Goal: Task Accomplishment & Management: Manage account settings

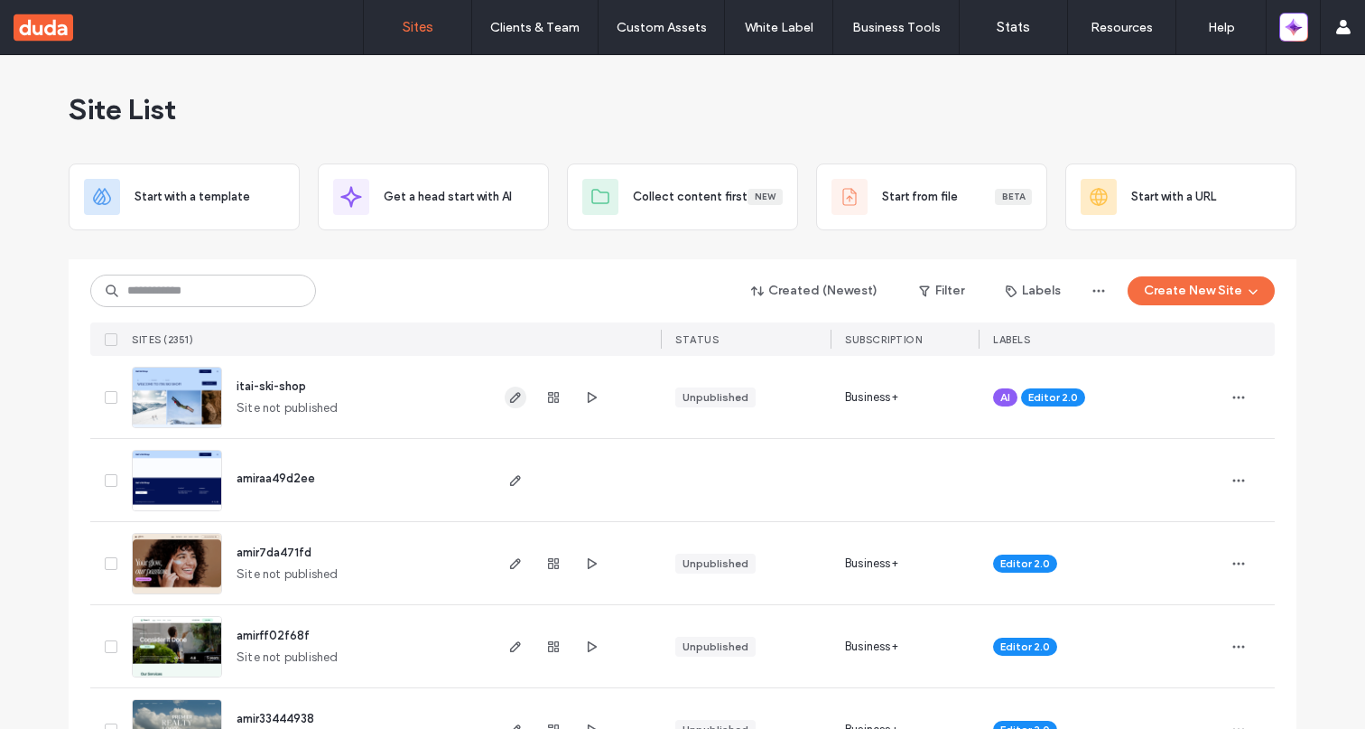
click at [508, 395] on icon "button" at bounding box center [515, 397] width 14 height 14
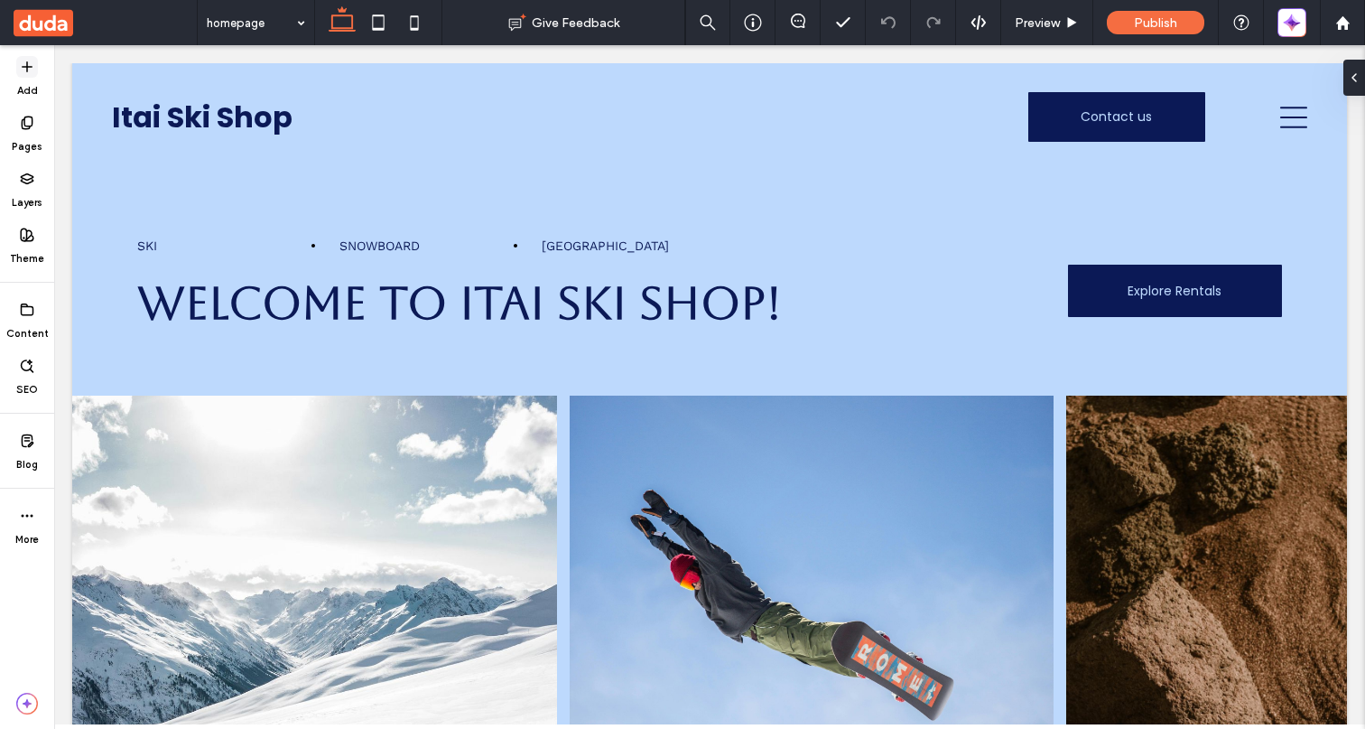
click at [32, 72] on icon at bounding box center [27, 67] width 14 height 14
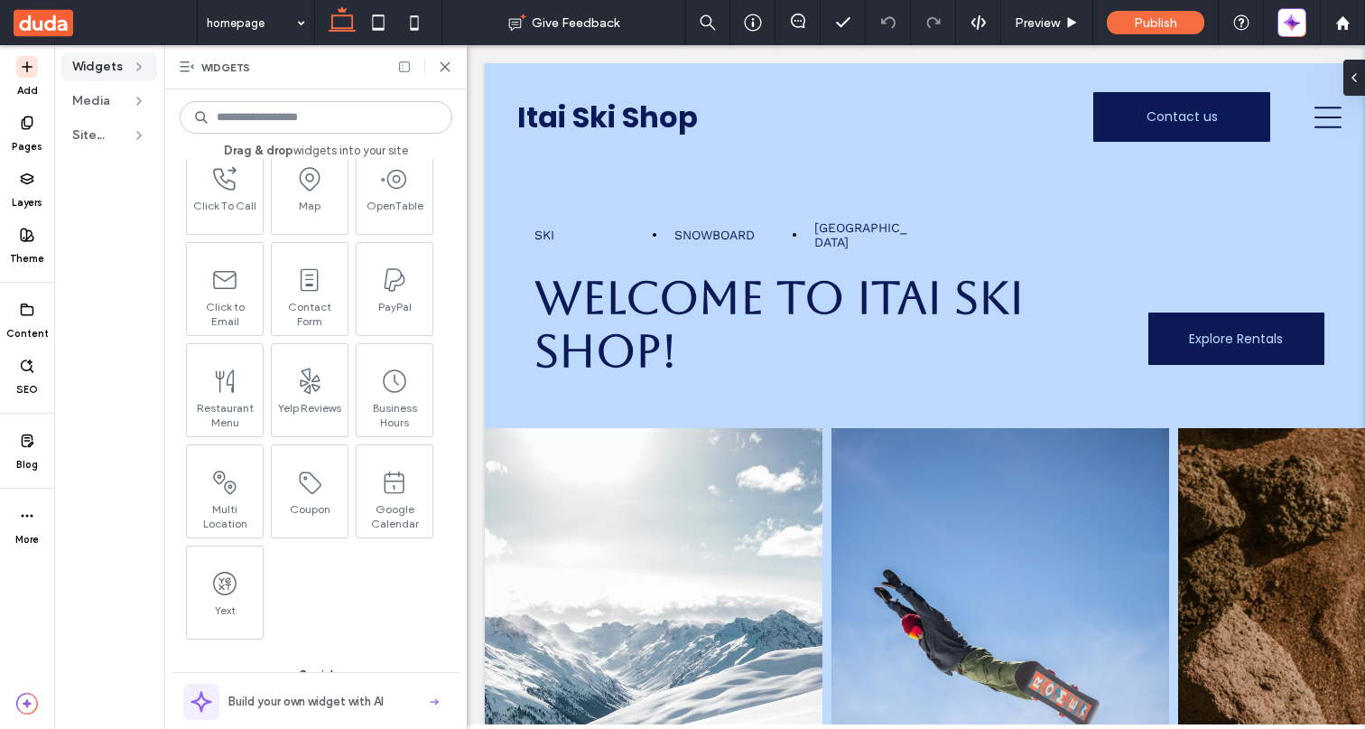
scroll to position [3526, 0]
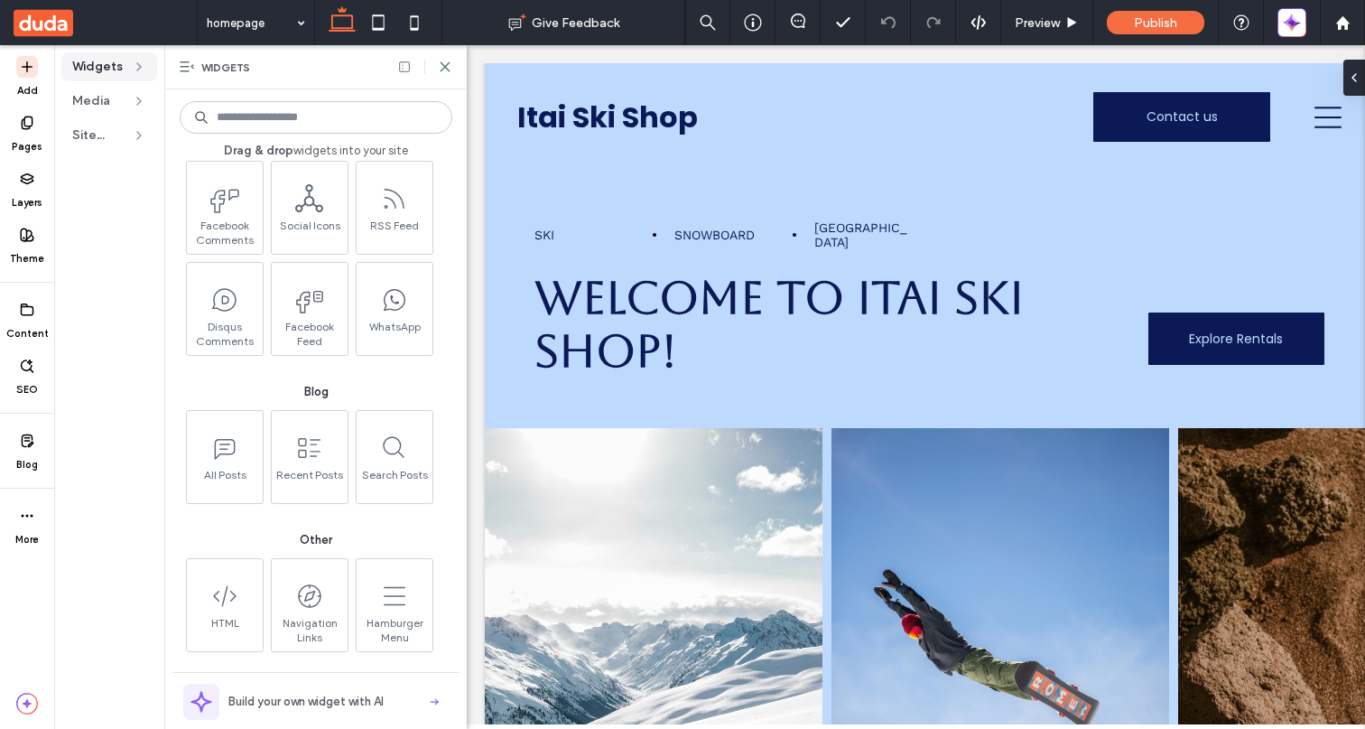
click at [327, 704] on span "Build your own widget with AI" at bounding box center [305, 702] width 155 height 18
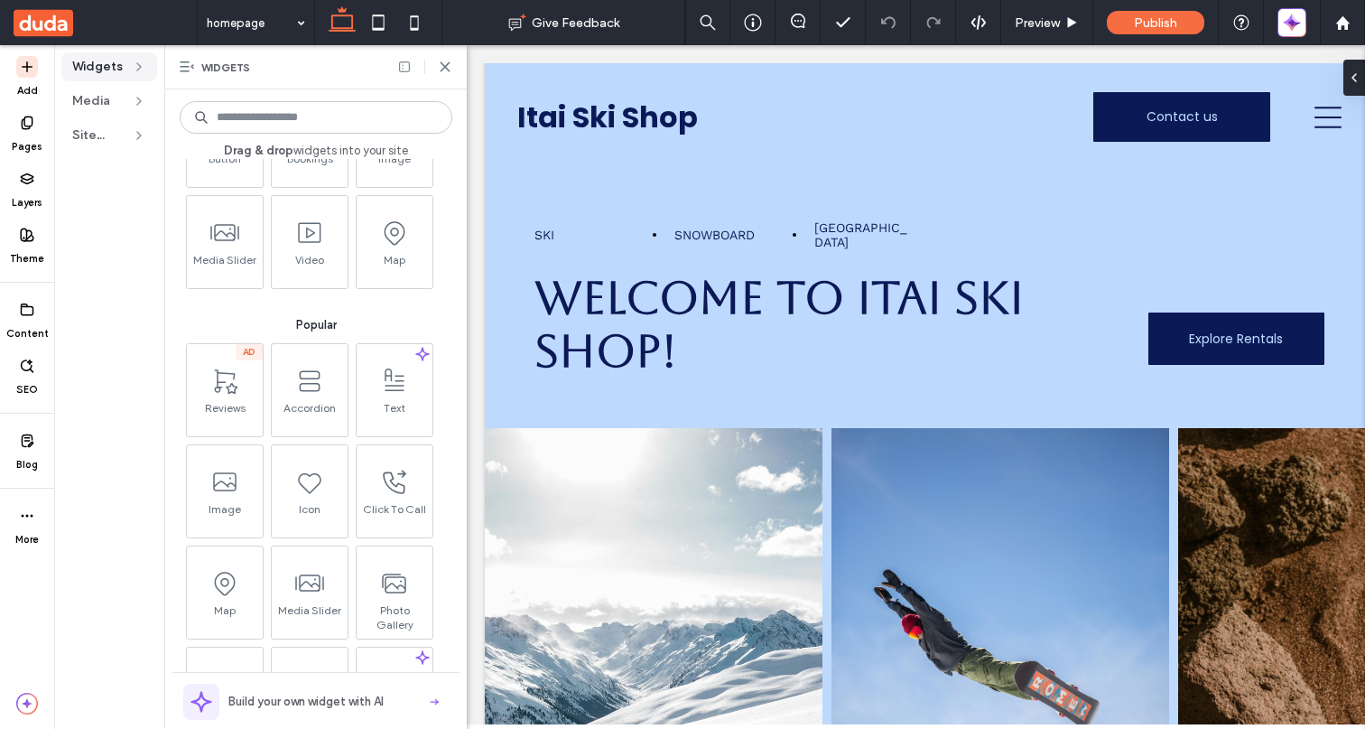
scroll to position [0, 0]
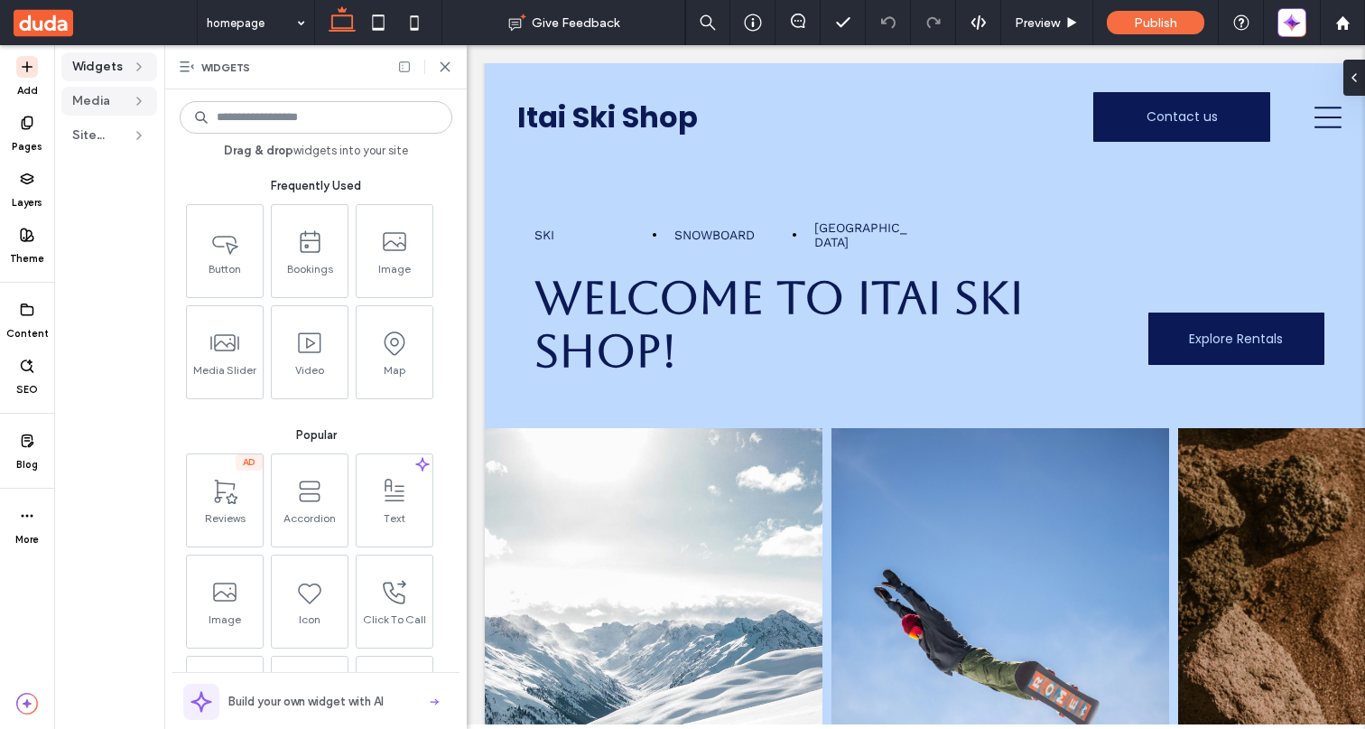
click at [103, 98] on span "Media" at bounding box center [98, 101] width 52 height 18
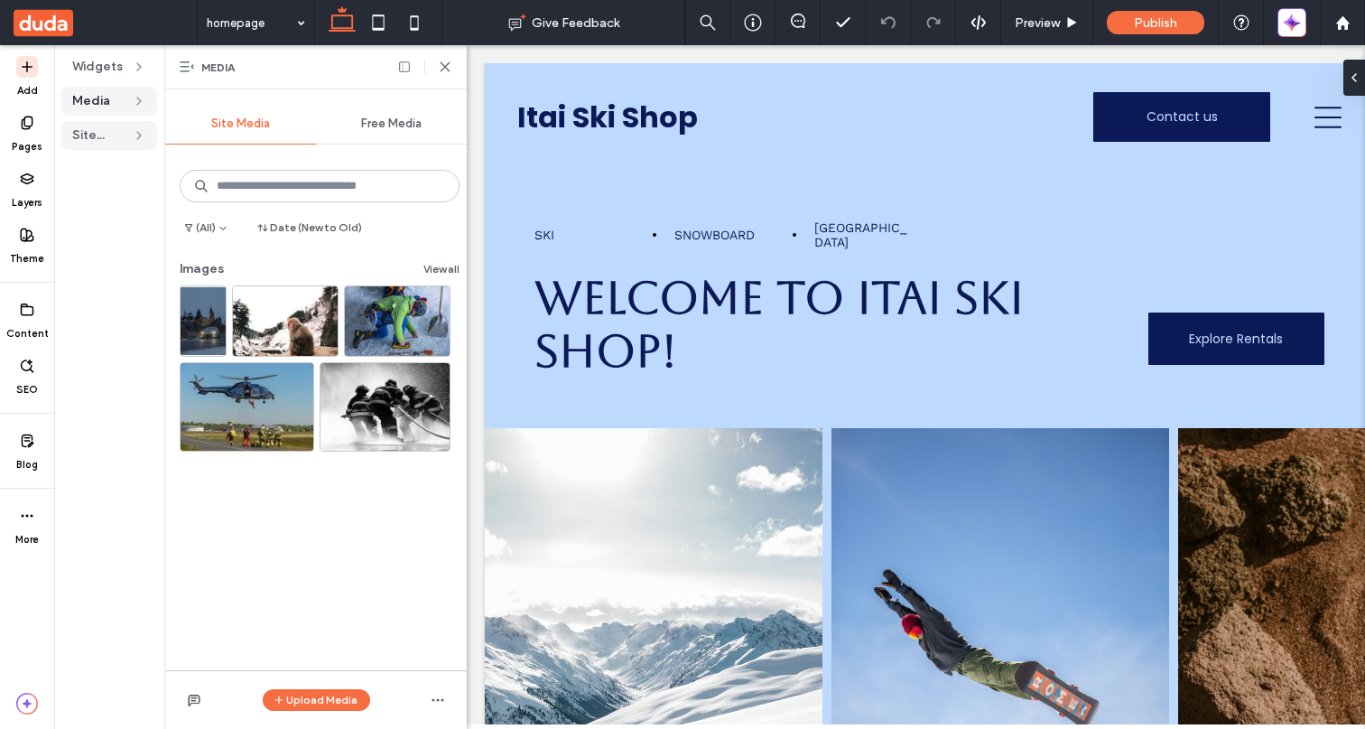
click at [122, 133] on span "Site Text" at bounding box center [98, 135] width 52 height 18
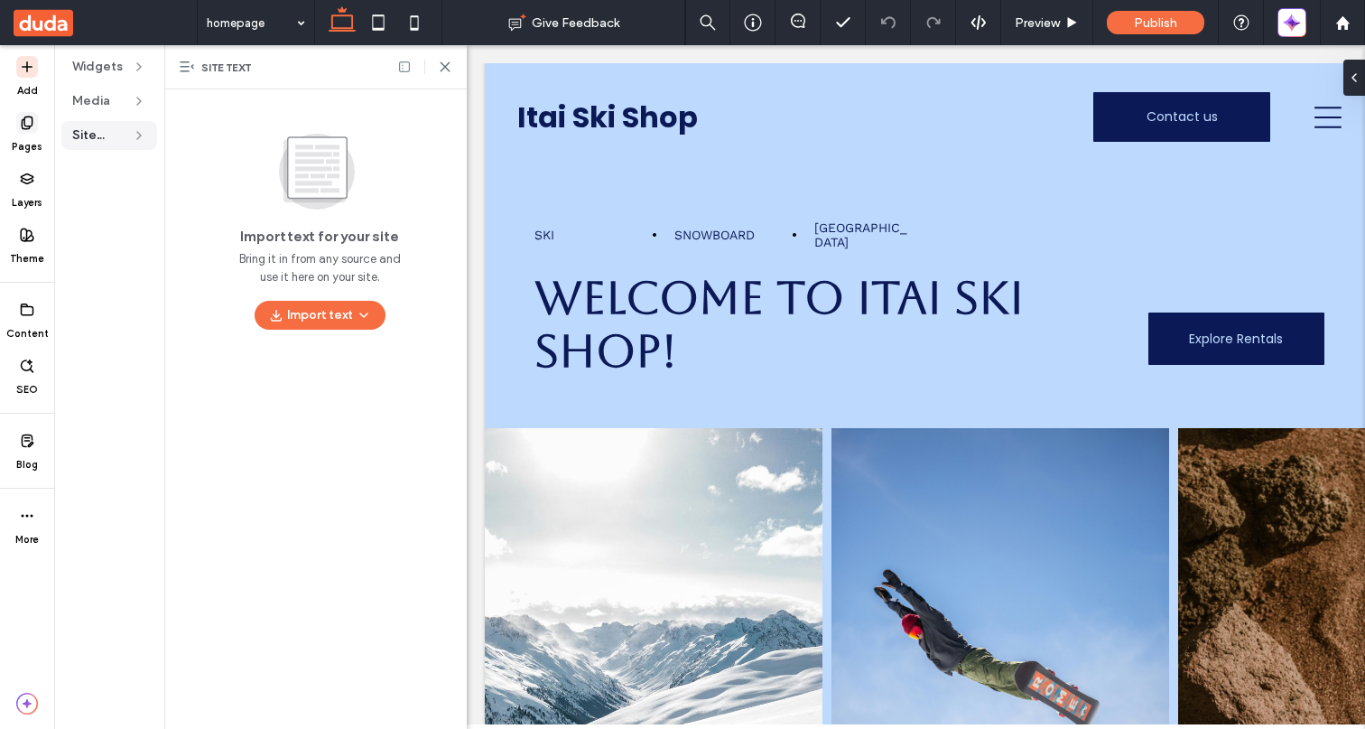
click at [17, 128] on span at bounding box center [27, 123] width 22 height 22
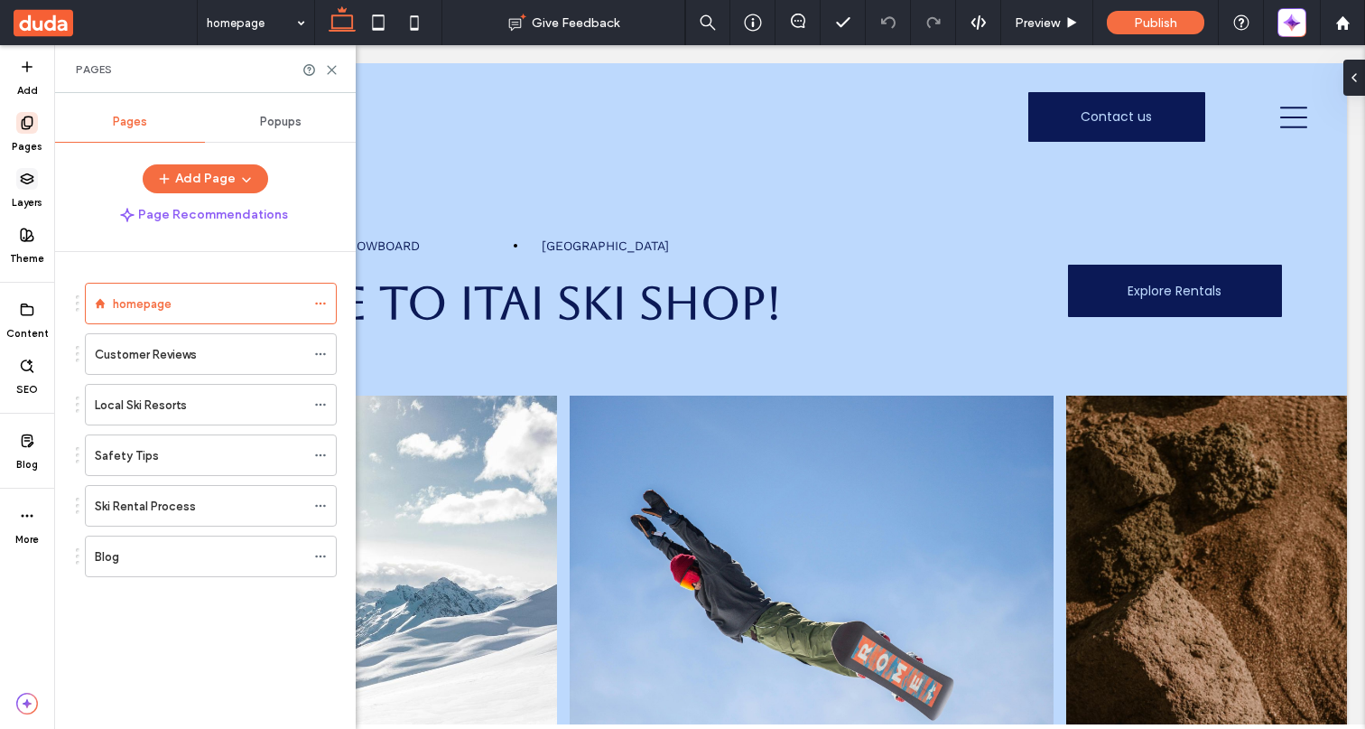
click at [16, 172] on span at bounding box center [27, 179] width 22 height 22
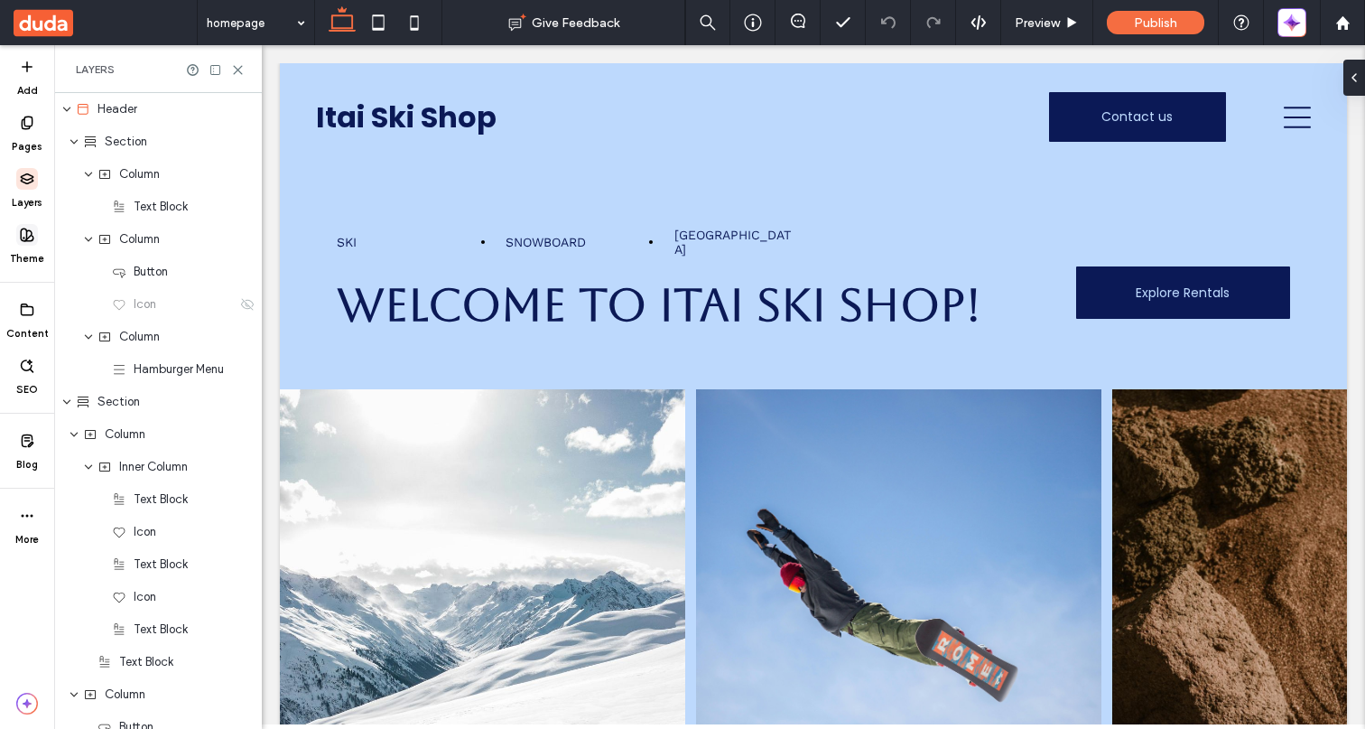
click at [16, 250] on label "Theme" at bounding box center [27, 256] width 34 height 20
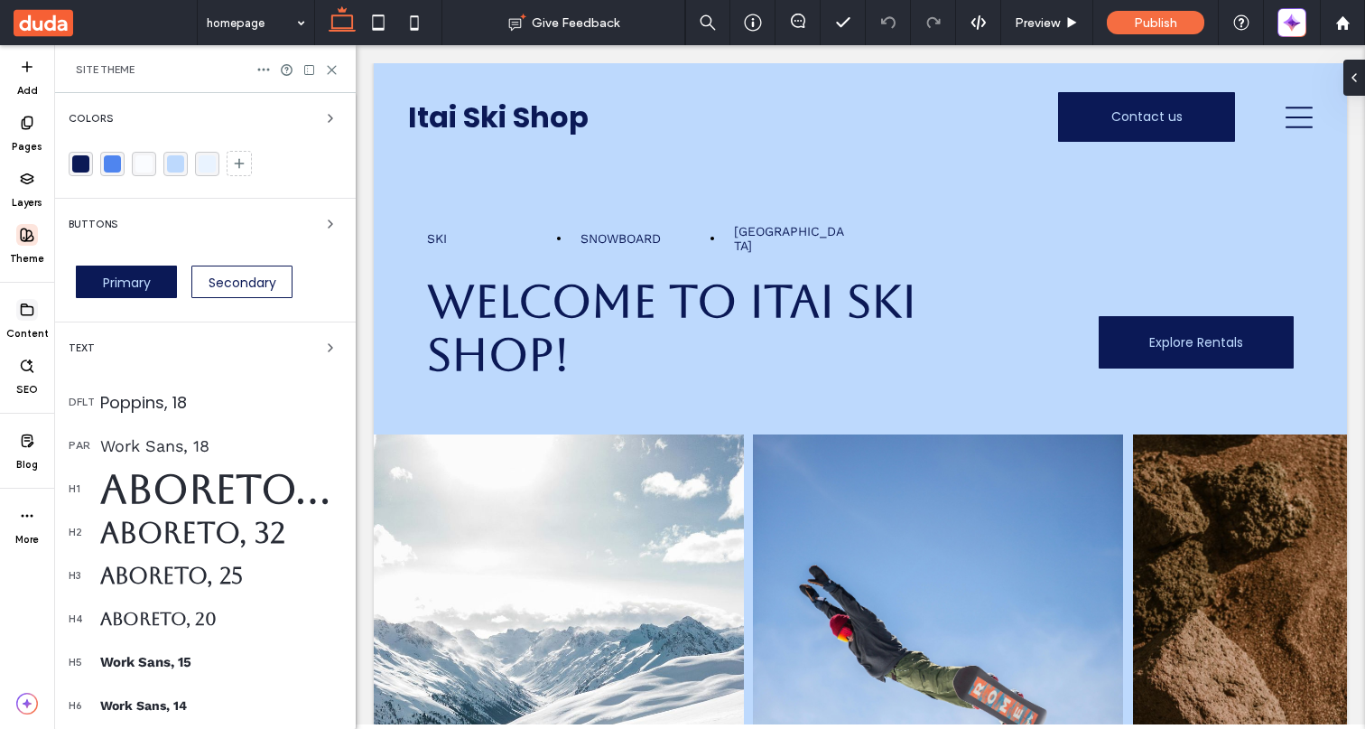
click at [20, 314] on icon at bounding box center [27, 309] width 14 height 14
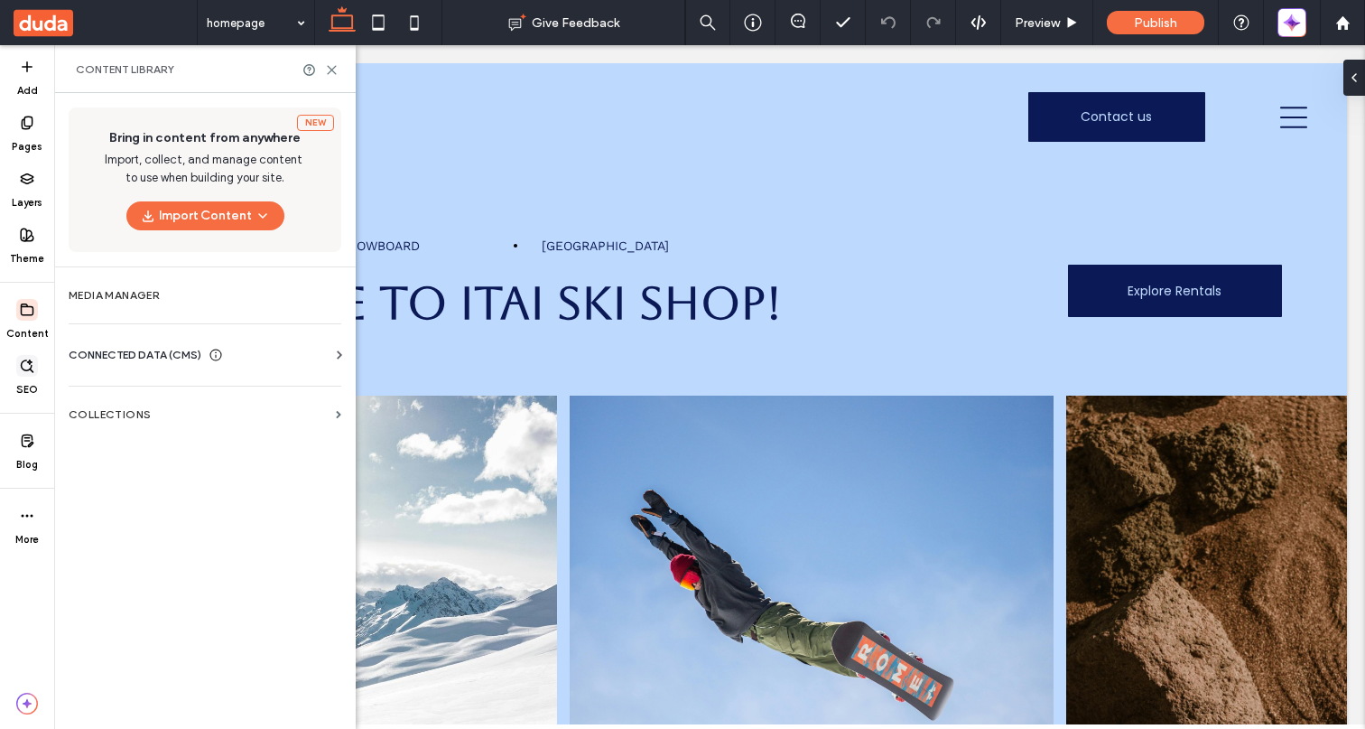
click at [33, 374] on span at bounding box center [27, 366] width 22 height 22
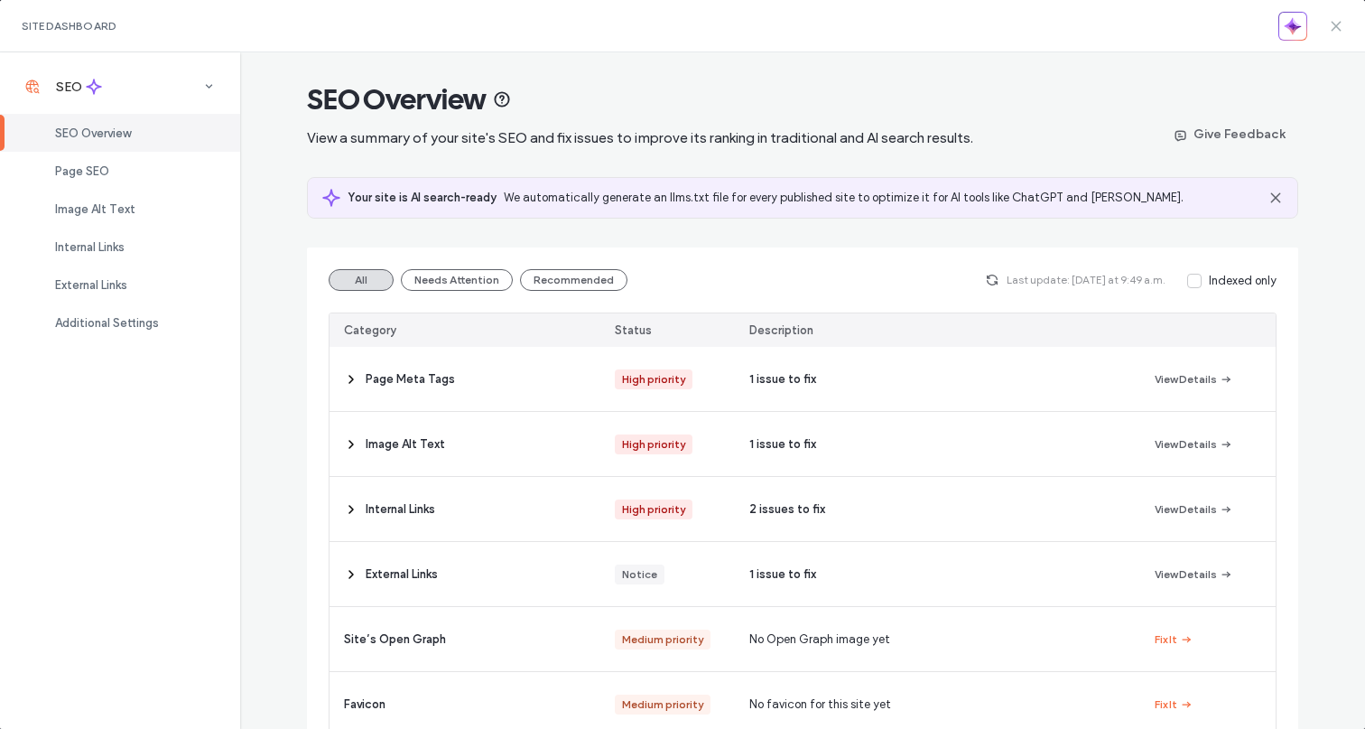
click at [1332, 25] on icon at bounding box center [1336, 26] width 14 height 14
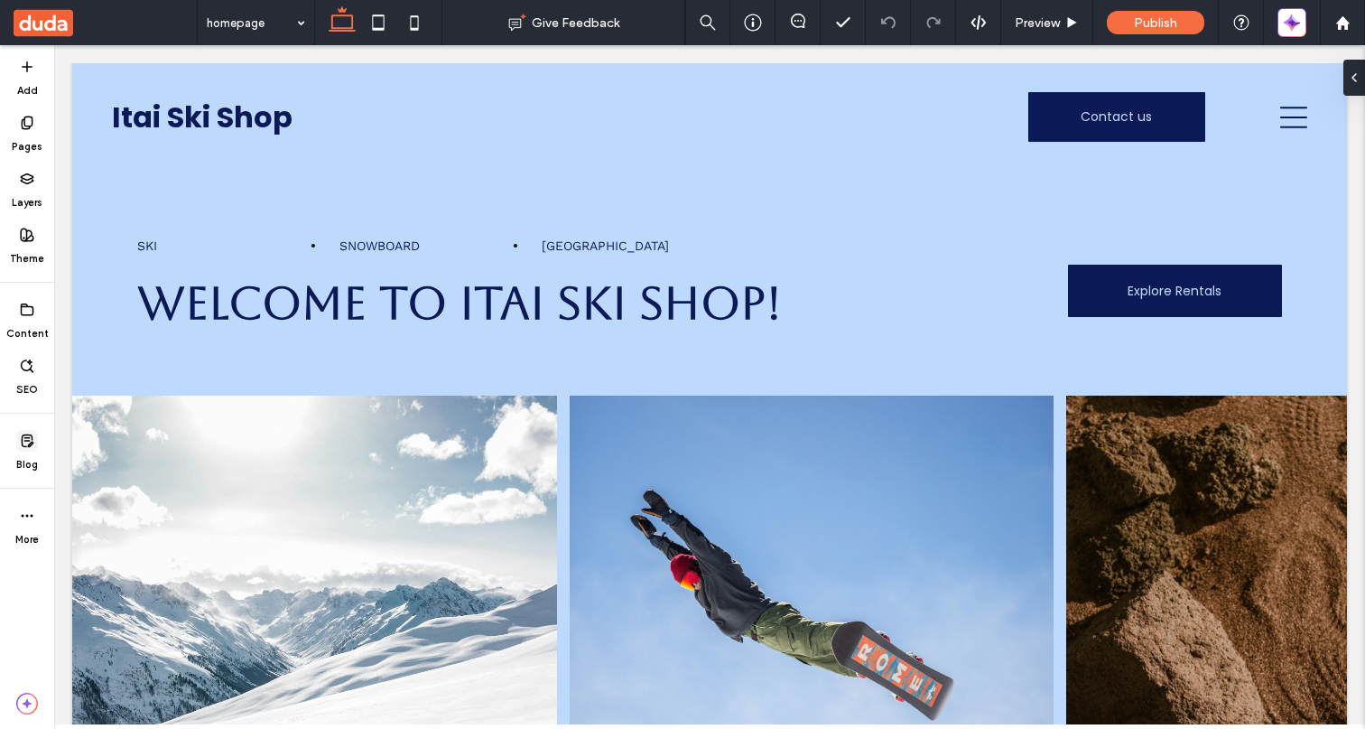
click at [35, 462] on label "Blog" at bounding box center [27, 461] width 22 height 20
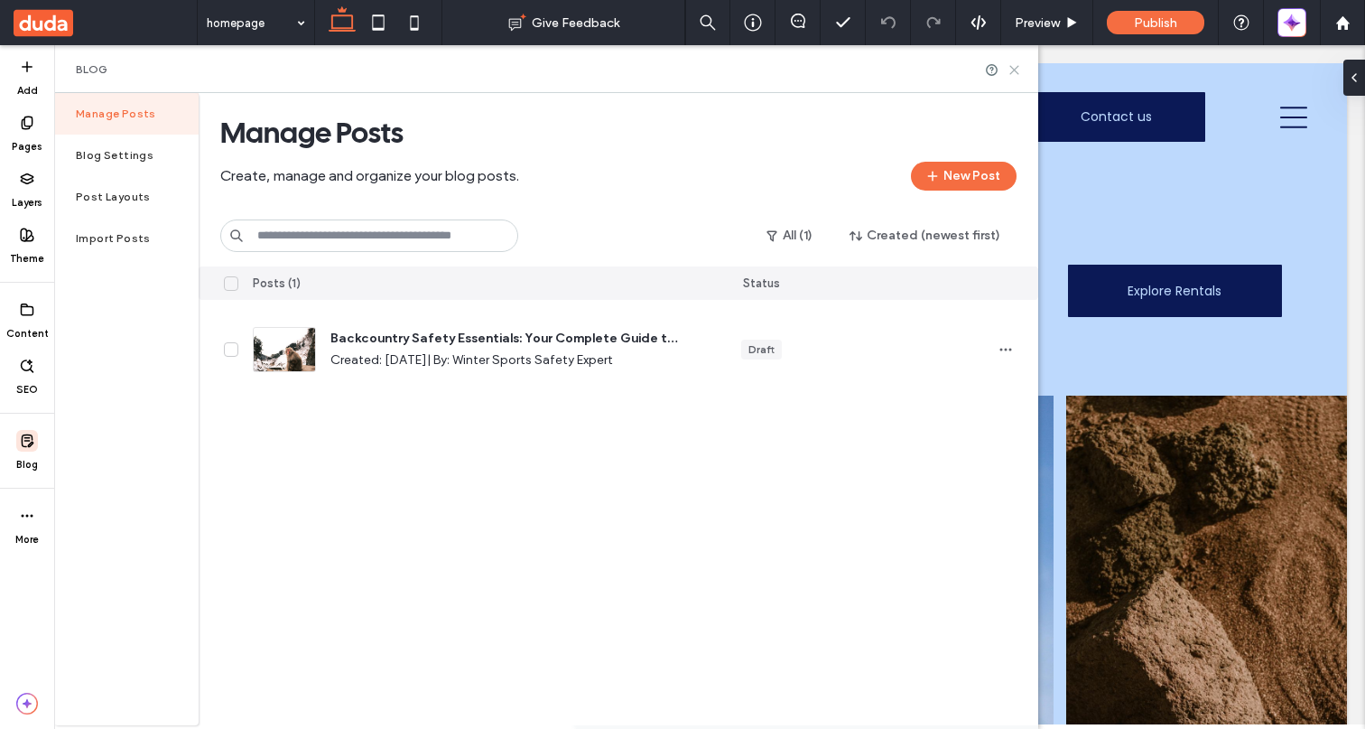
click at [1018, 73] on use at bounding box center [1014, 70] width 8 height 8
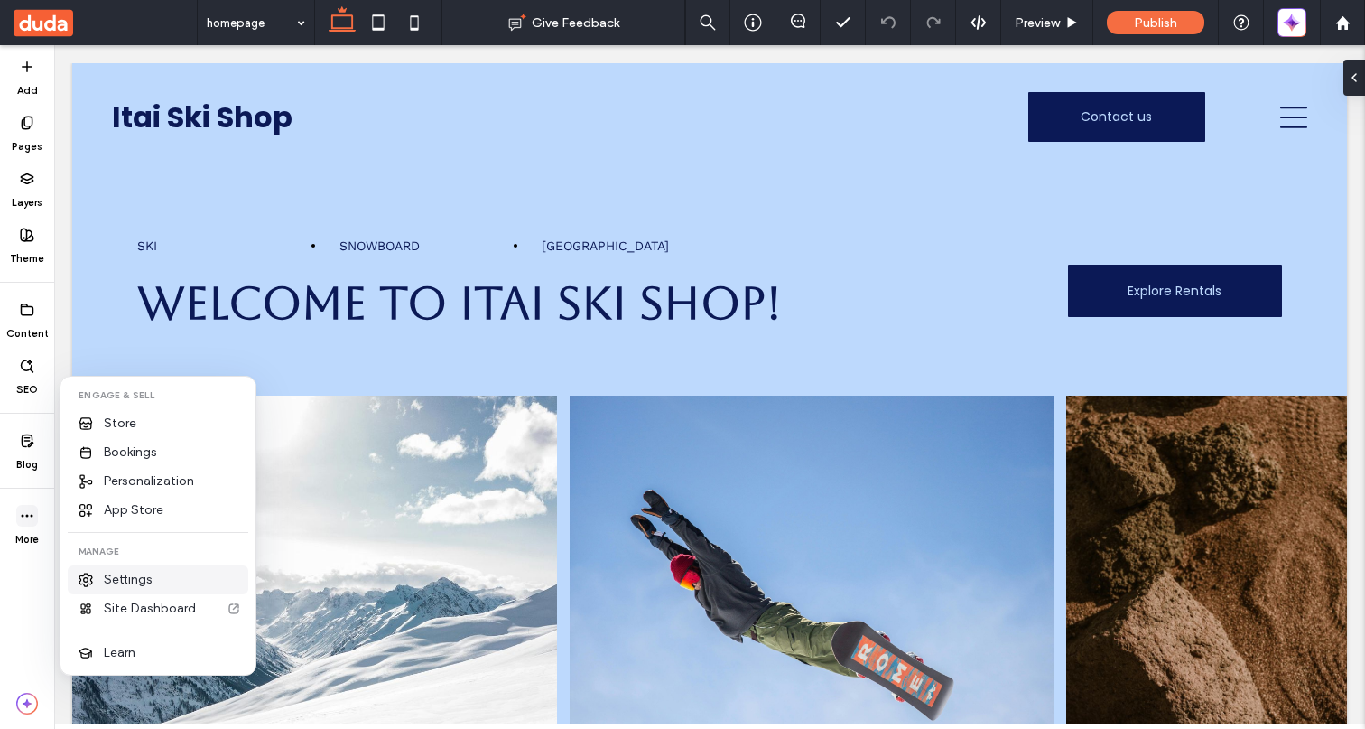
click at [153, 572] on div "Settings" at bounding box center [158, 579] width 181 height 29
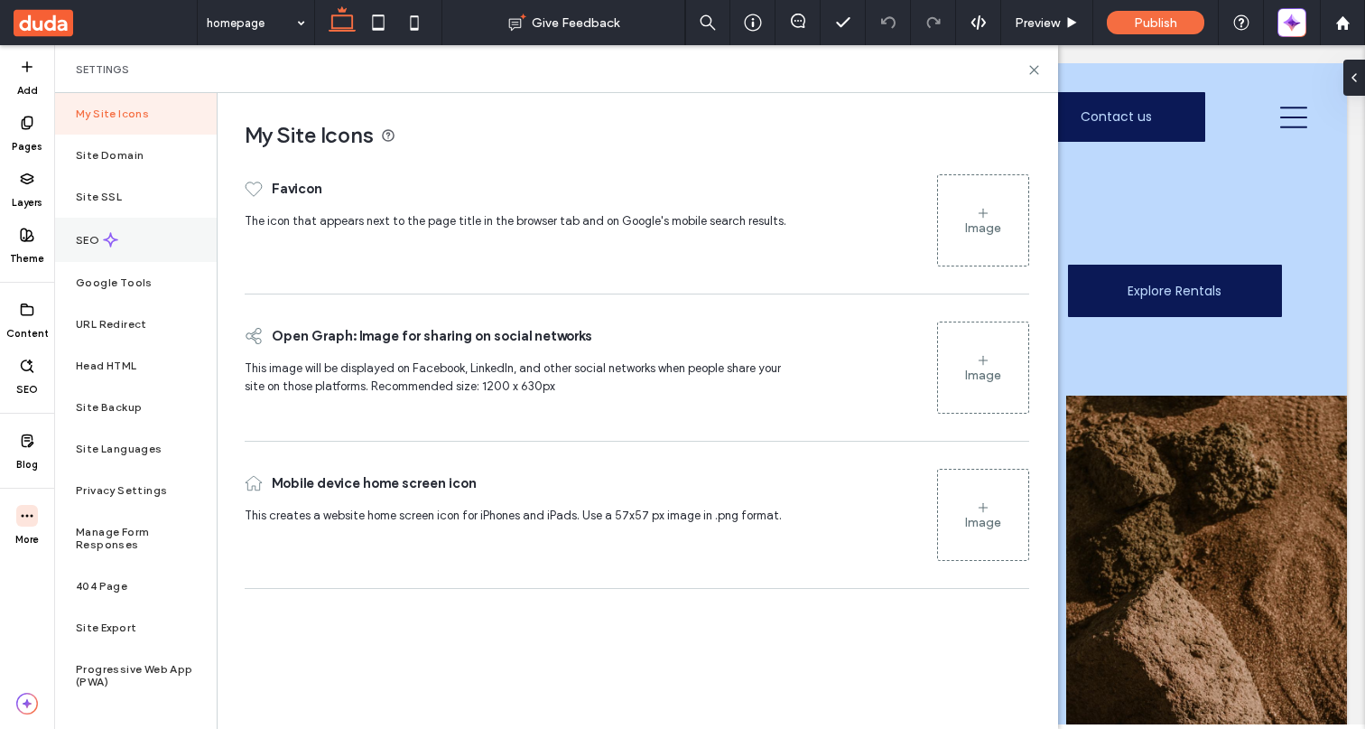
click at [97, 234] on label "SEO" at bounding box center [89, 240] width 27 height 13
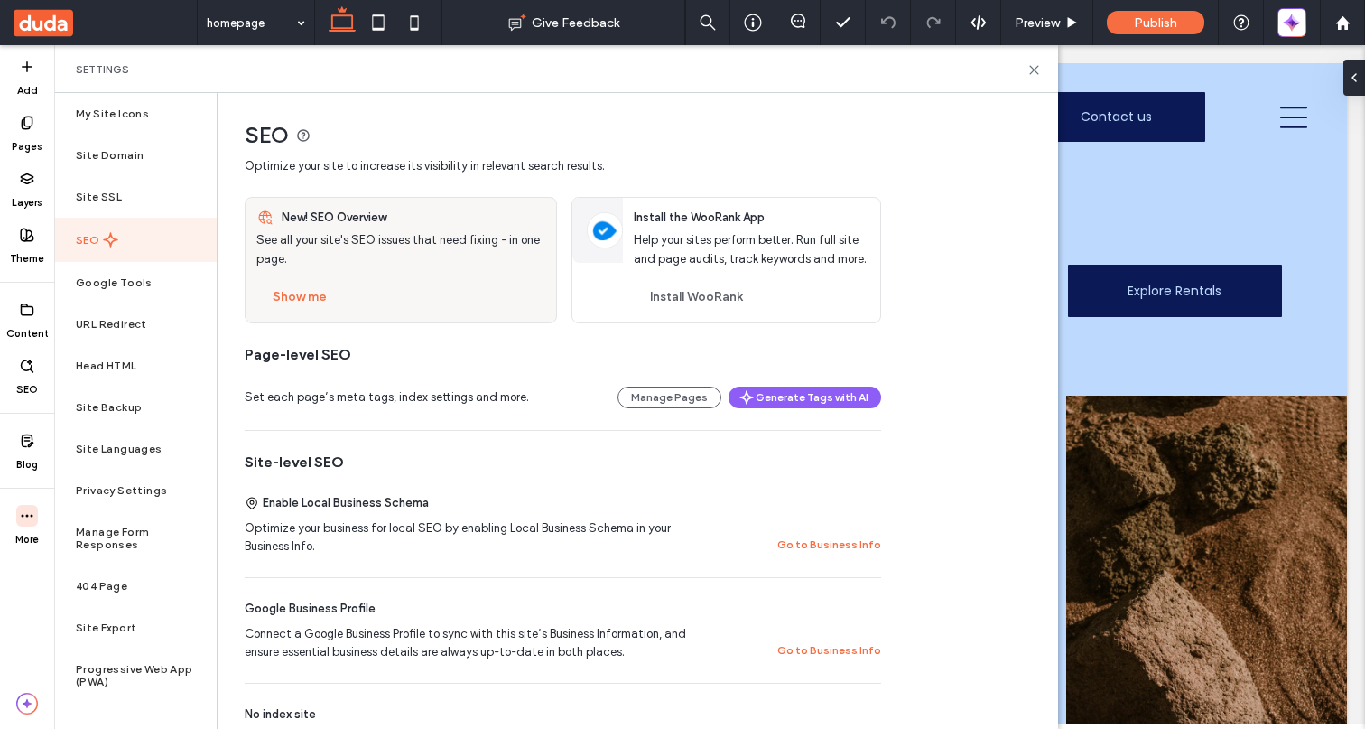
click at [1028, 60] on div "Settings" at bounding box center [556, 69] width 1004 height 48
click at [1034, 70] on use at bounding box center [1034, 70] width 8 height 8
